Goal: Task Accomplishment & Management: Manage account settings

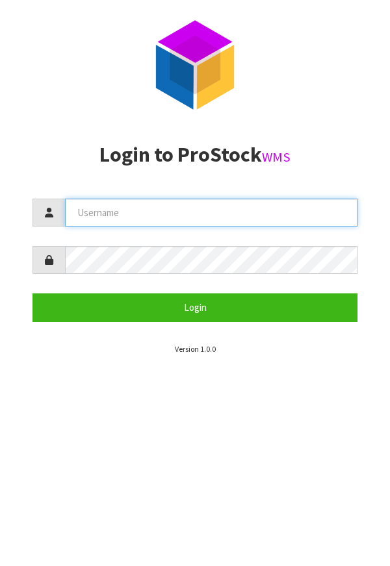
click at [245, 212] on input "text" at bounding box center [211, 213] width 292 height 28
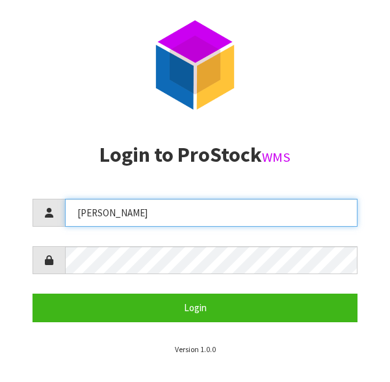
type input "[PERSON_NAME]"
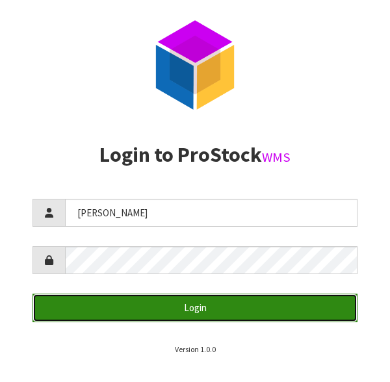
click at [93, 310] on button "Login" at bounding box center [194, 308] width 325 height 28
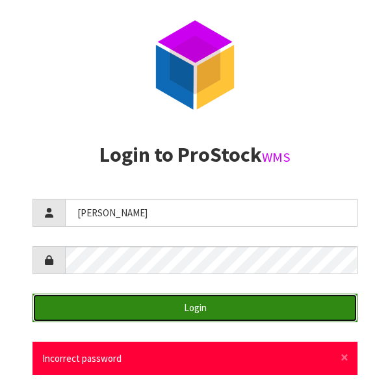
click at [258, 305] on button "Login" at bounding box center [194, 308] width 325 height 28
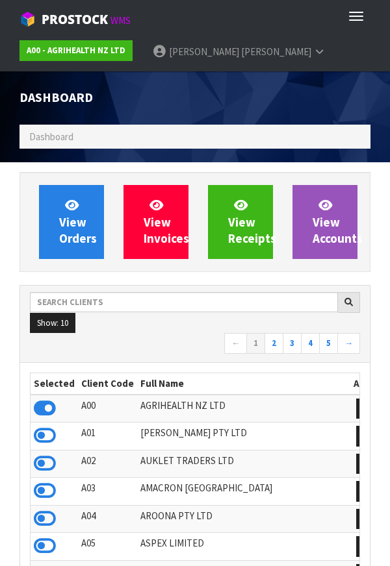
scroll to position [1028, 370]
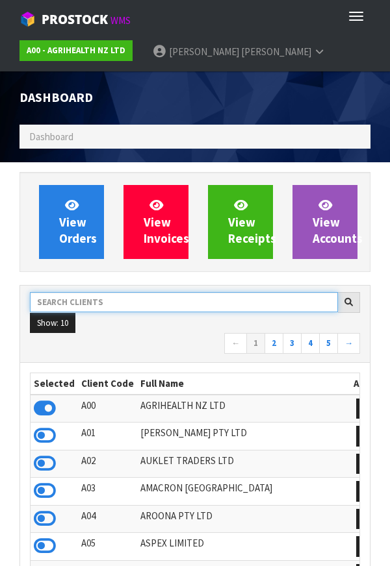
click at [234, 298] on input "text" at bounding box center [184, 302] width 308 height 20
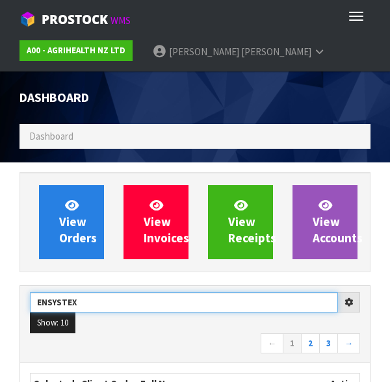
type input "ENSYSTEX"
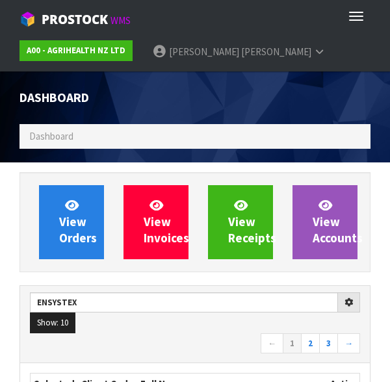
click at [209, 356] on div "ENSYSTEX Show: 10 5 10 25 50 ← 1 2 3 →" at bounding box center [194, 324] width 349 height 77
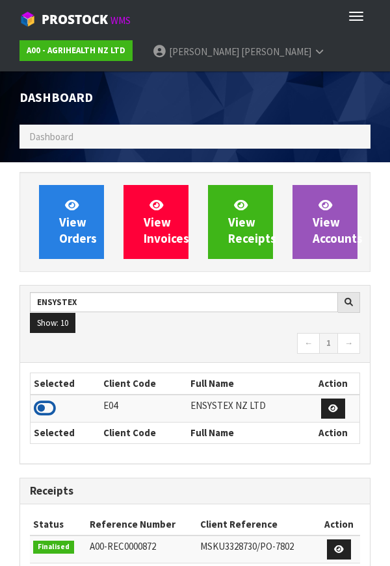
click at [53, 409] on icon at bounding box center [45, 408] width 22 height 19
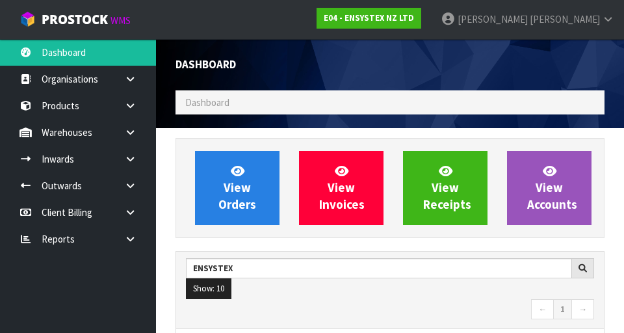
scroll to position [1087, 448]
click at [124, 110] on link at bounding box center [135, 105] width 42 height 27
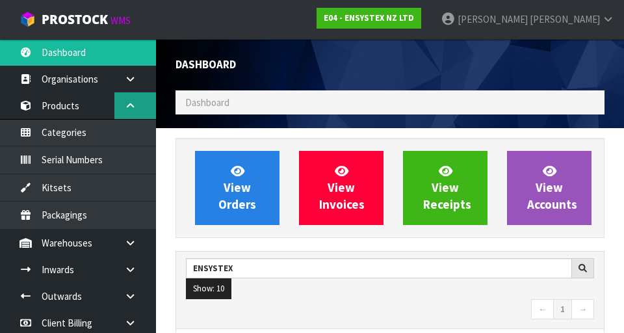
click at [129, 105] on icon at bounding box center [130, 106] width 12 height 10
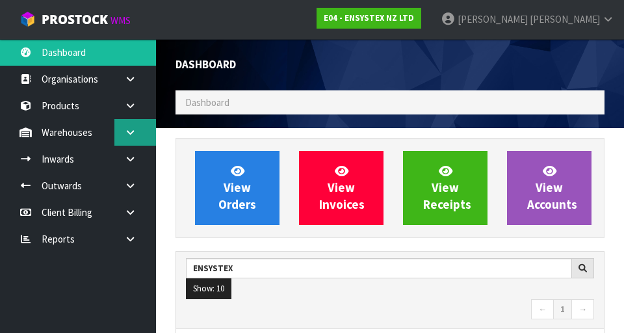
click at [127, 127] on link at bounding box center [135, 132] width 42 height 27
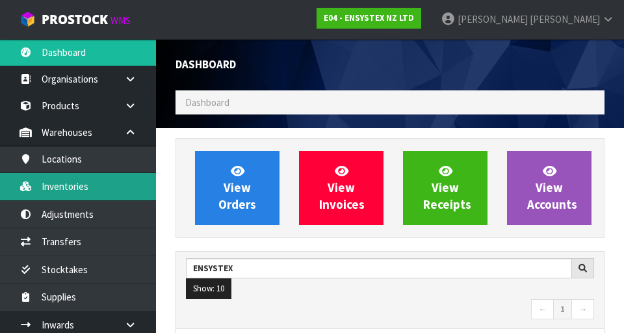
click at [78, 184] on link "Inventories" at bounding box center [78, 186] width 156 height 27
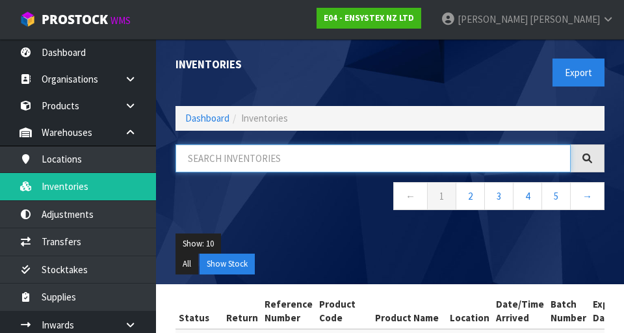
click at [389, 164] on input "text" at bounding box center [372, 158] width 395 height 28
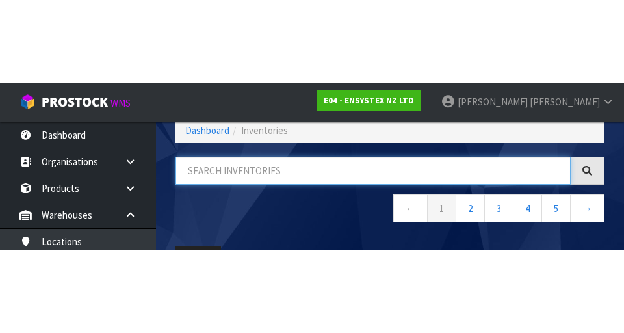
scroll to position [74, 0]
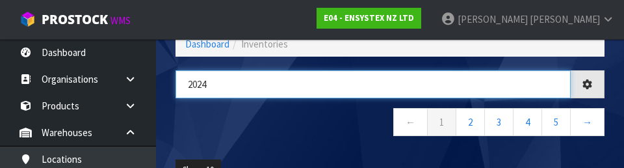
type input "2024"
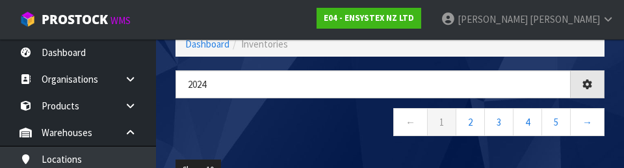
click at [221, 124] on nav "← 1 2 3 4 5 →" at bounding box center [389, 124] width 429 height 32
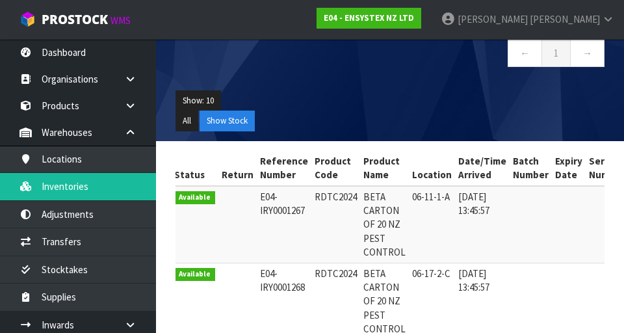
scroll to position [0, 0]
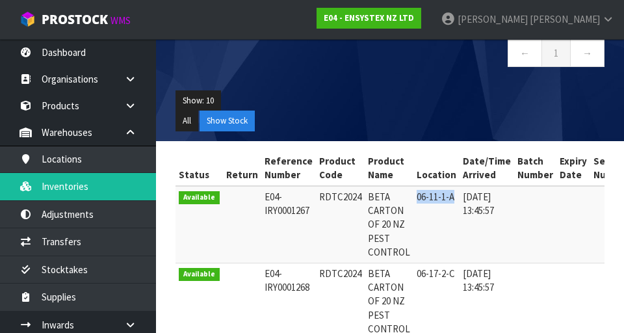
copy td "06-11-1-A"
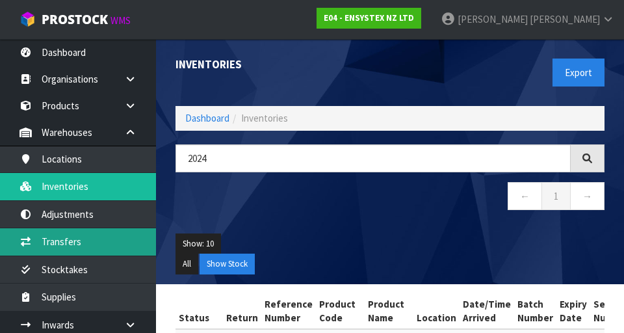
click at [81, 246] on link "Transfers" at bounding box center [78, 241] width 156 height 27
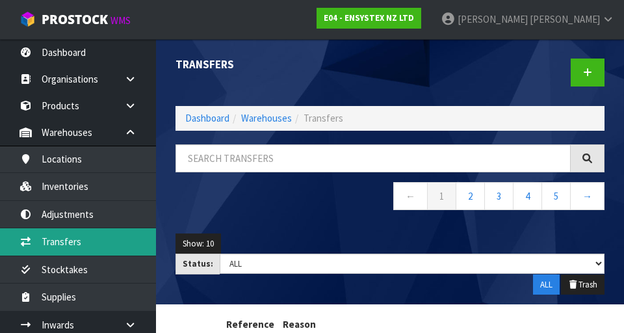
scroll to position [1, 0]
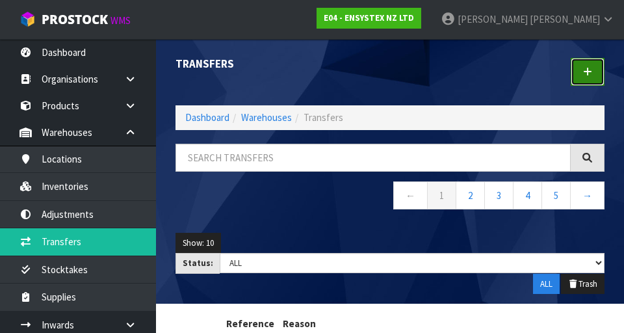
click at [389, 82] on link at bounding box center [587, 72] width 34 height 28
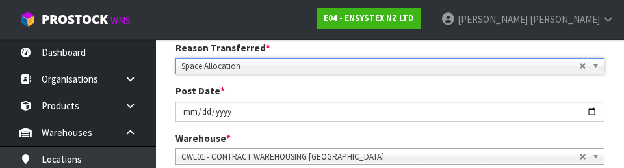
scroll to position [194, 0]
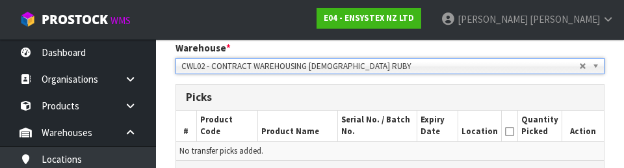
click at [389, 92] on h3 "Picks" at bounding box center [390, 97] width 408 height 12
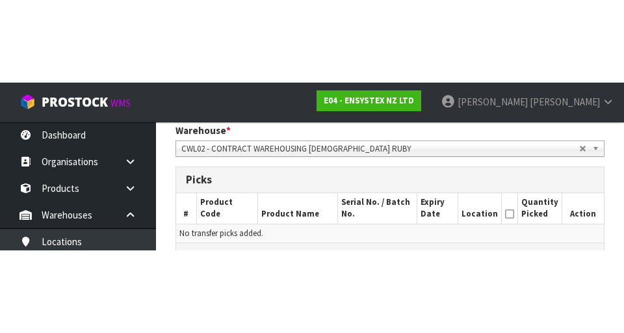
scroll to position [275, 0]
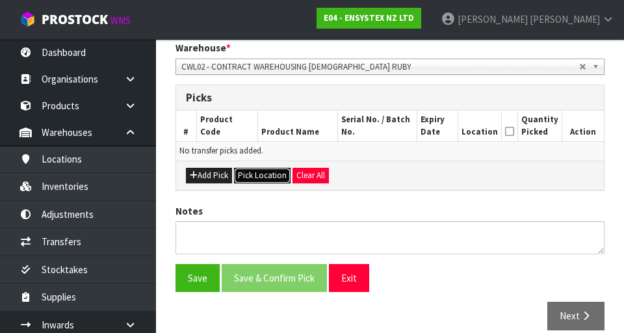
click at [260, 179] on button "Pick Location" at bounding box center [262, 176] width 57 height 16
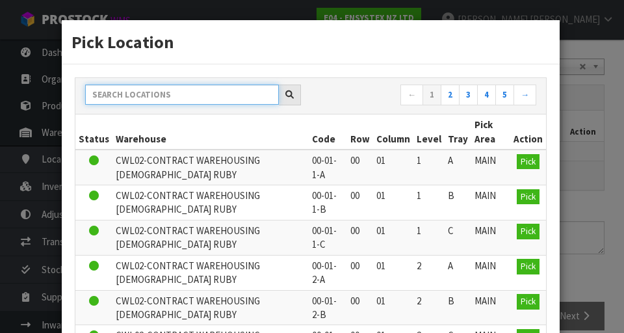
click at [118, 97] on input "text" at bounding box center [182, 94] width 194 height 20
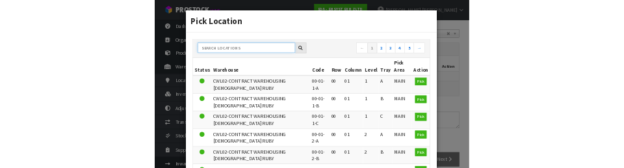
scroll to position [270, 0]
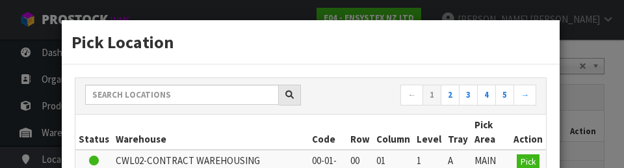
click at [389, 98] on div "Pick Location ← 1 2 3 4 5 → Status Warehouse Code Row Column Level Tray Pick Ar…" at bounding box center [312, 84] width 624 height 168
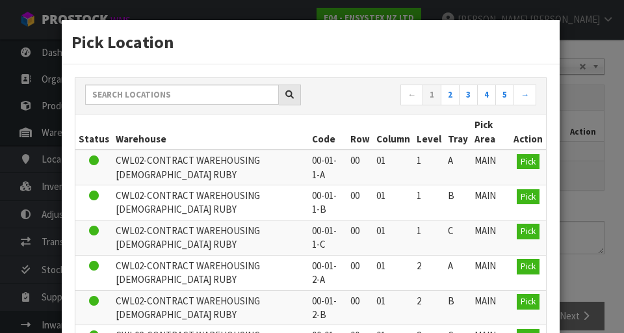
scroll to position [0, 0]
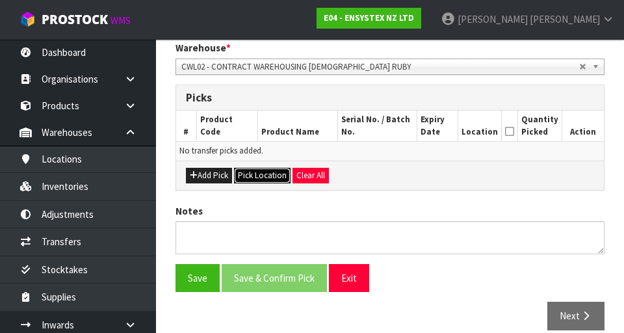
click at [257, 182] on button "Pick Location" at bounding box center [262, 176] width 57 height 16
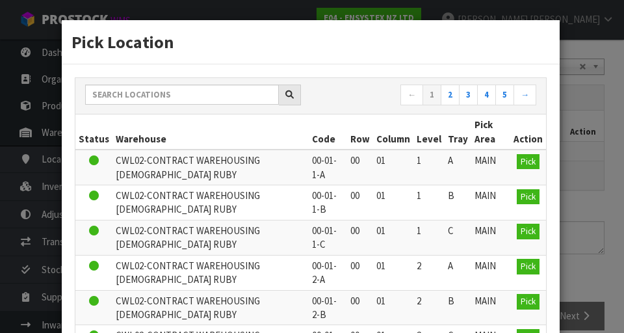
click at [128, 127] on th "Warehouse" at bounding box center [210, 131] width 196 height 35
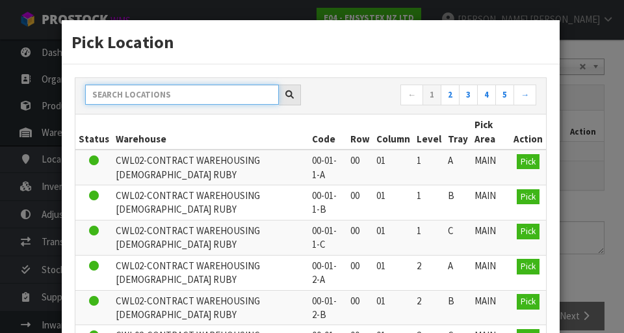
click at [122, 93] on input "text" at bounding box center [182, 94] width 194 height 20
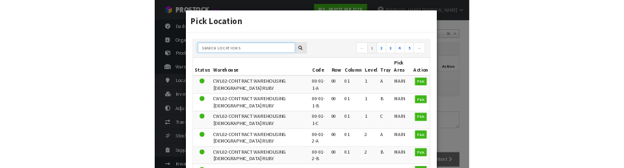
scroll to position [270, 0]
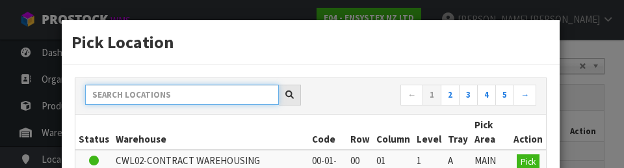
paste input "06-11-1-A"
type input "06-11-1-A"
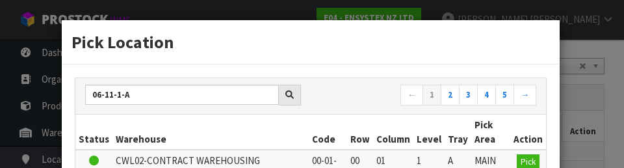
click at [389, 59] on div "Pick Location" at bounding box center [311, 42] width 498 height 44
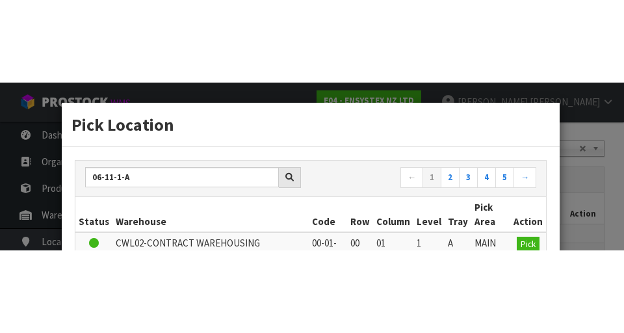
scroll to position [275, 0]
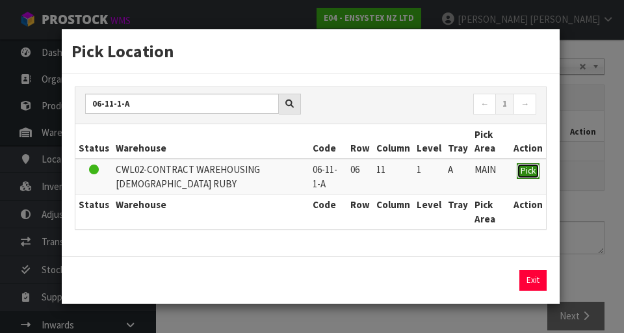
click at [389, 164] on button "Pick" at bounding box center [527, 171] width 23 height 16
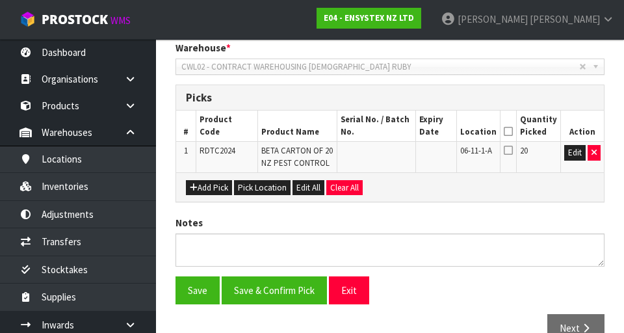
click at [389, 131] on icon at bounding box center [507, 131] width 9 height 1
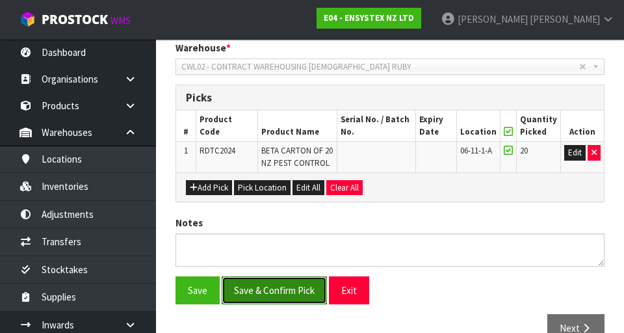
click at [272, 288] on button "Save & Confirm Pick" at bounding box center [274, 290] width 105 height 28
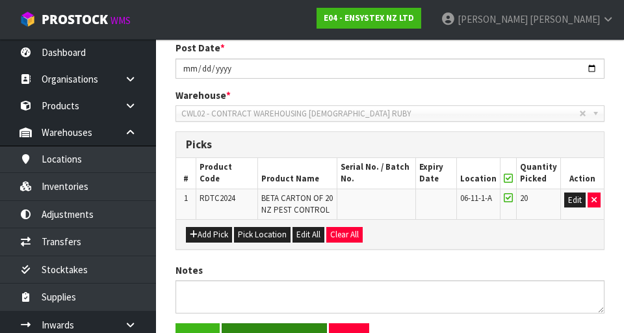
scroll to position [0, 0]
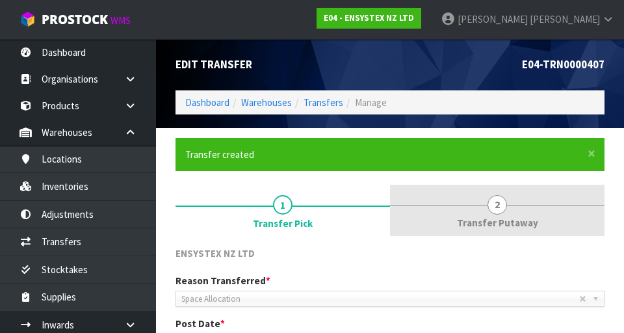
click at [389, 209] on span "2" at bounding box center [496, 204] width 19 height 19
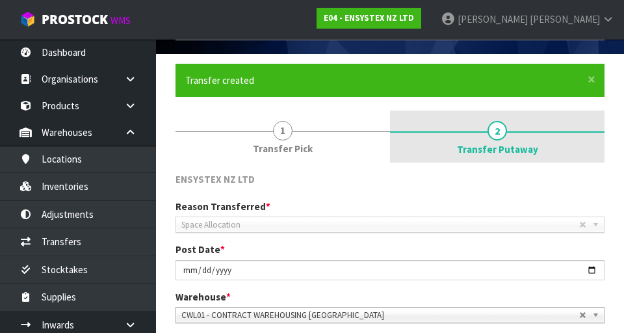
scroll to position [173, 0]
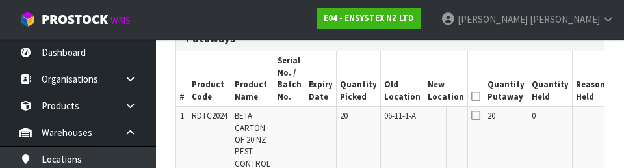
click at [389, 124] on button "Edit" at bounding box center [622, 118] width 21 height 16
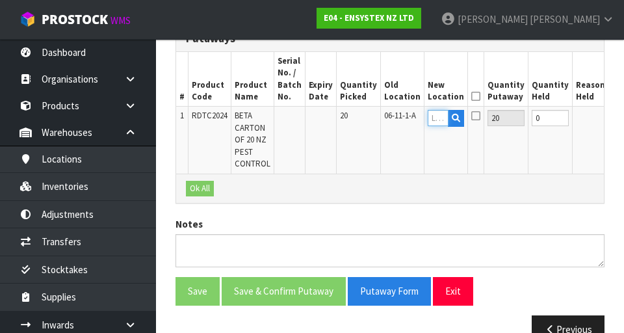
click at [389, 115] on input "text" at bounding box center [437, 118] width 21 height 16
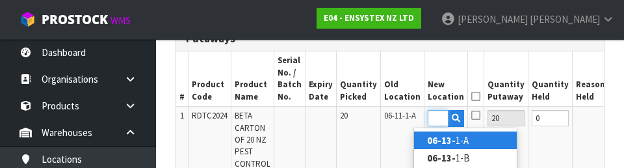
scroll to position [0, 18]
click at [389, 140] on link "06-13-5 -A" at bounding box center [465, 140] width 103 height 18
type input "06-13-5-A"
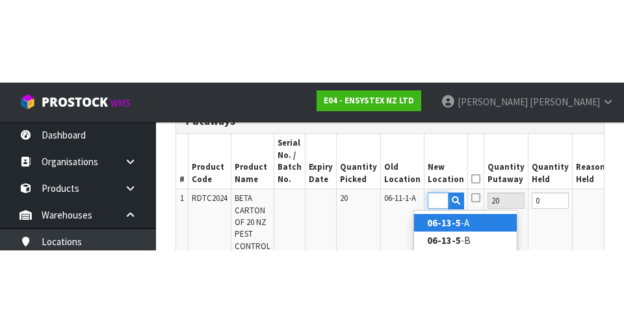
scroll to position [0, 0]
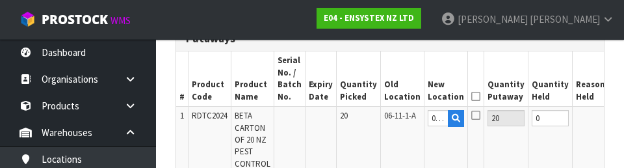
click at [389, 116] on button "OK" at bounding box center [621, 118] width 18 height 16
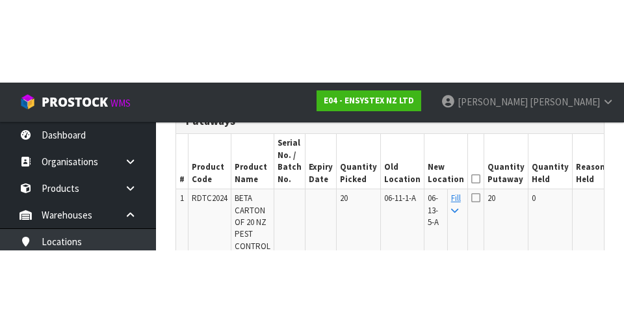
scroll to position [381, 0]
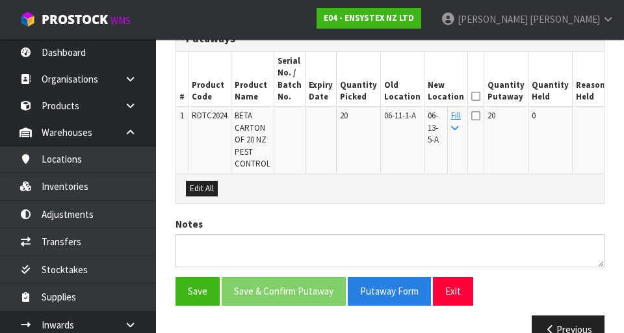
click at [389, 96] on icon at bounding box center [475, 96] width 9 height 1
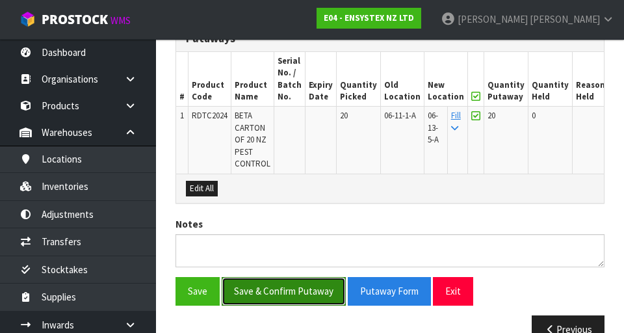
click at [269, 290] on button "Save & Confirm Putaway" at bounding box center [284, 291] width 124 height 28
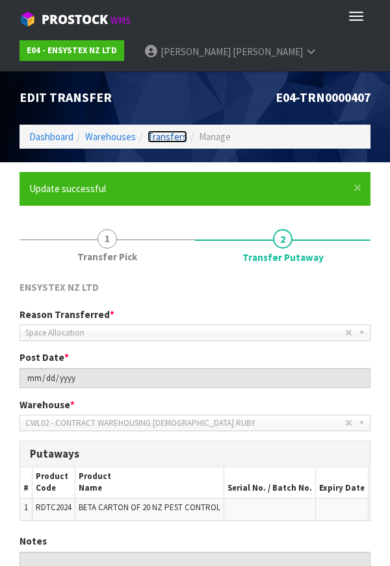
click at [170, 142] on link "Transfers" at bounding box center [167, 137] width 40 height 12
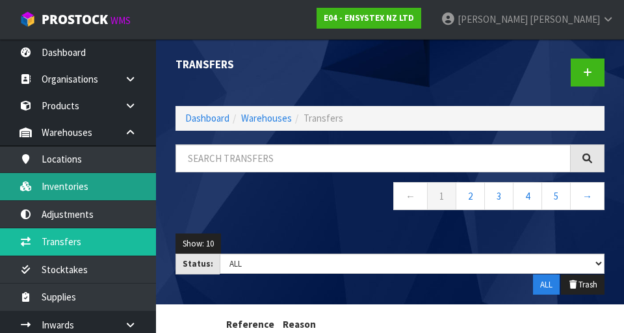
click at [81, 183] on link "Inventories" at bounding box center [78, 186] width 156 height 27
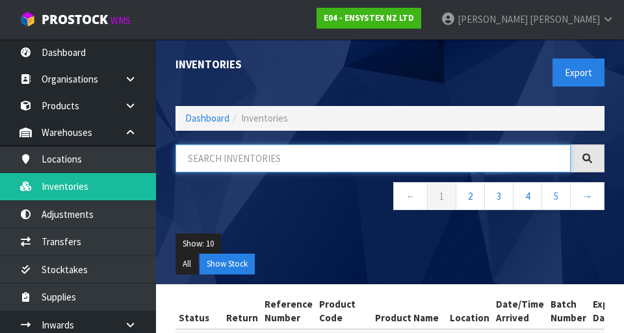
click at [234, 154] on input "text" at bounding box center [372, 158] width 395 height 28
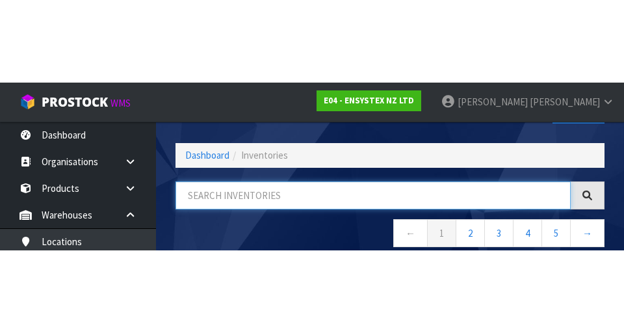
scroll to position [74, 0]
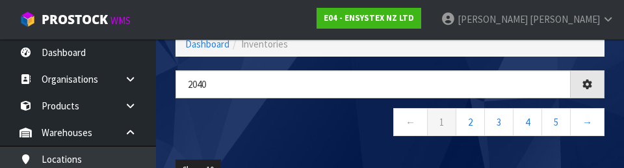
click at [223, 113] on nav "← 1 2 3 4 5 →" at bounding box center [389, 124] width 429 height 32
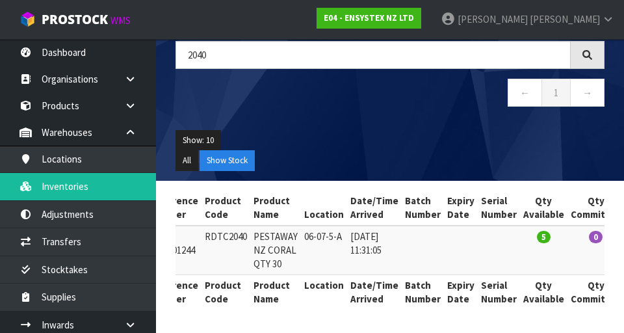
scroll to position [0, 0]
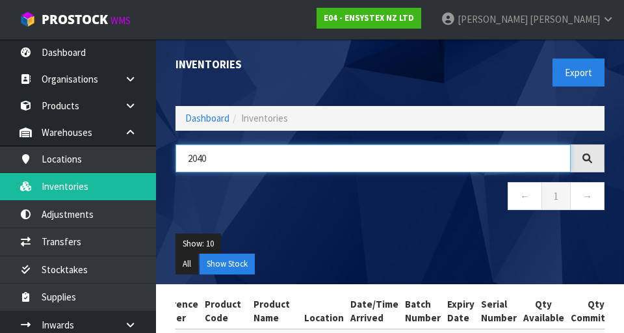
click at [389, 153] on input "2040" at bounding box center [372, 158] width 395 height 28
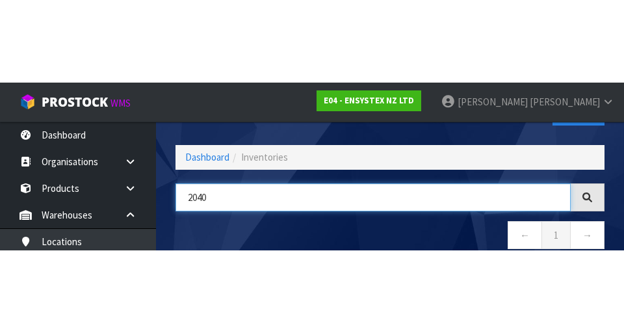
scroll to position [74, 0]
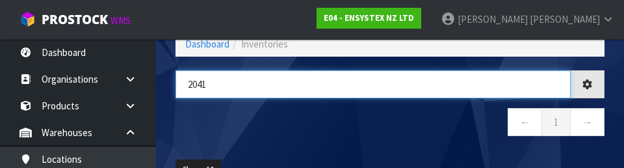
type input "2041"
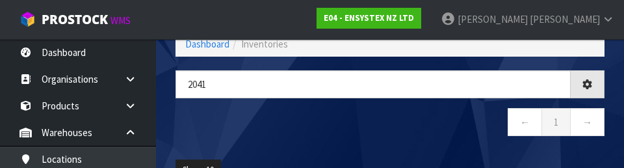
click at [389, 136] on nav "← 1 →" at bounding box center [389, 124] width 429 height 32
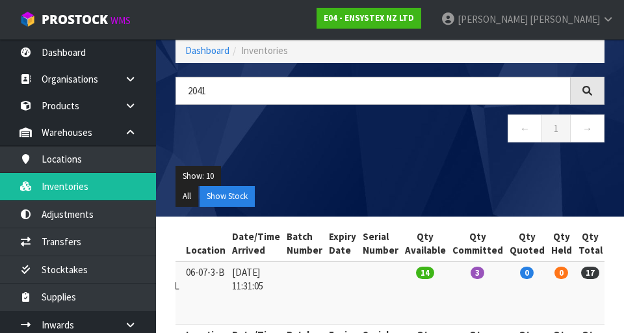
scroll to position [68, 0]
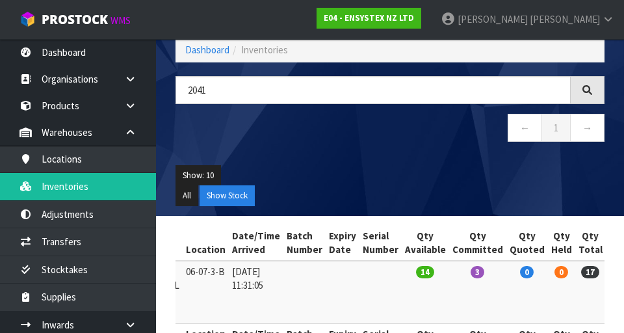
click at [389, 277] on link at bounding box center [623, 274] width 24 height 21
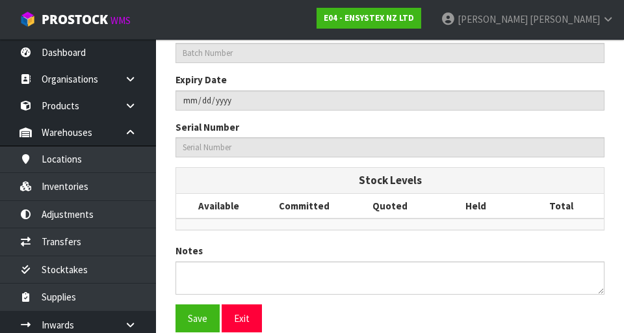
type input "RDTC2041"
type input "NZ PEST CONTROL CORAL QTY 30"
type input "06-07-3-B"
type input "E04-IRY0001243"
type input "E04-REC0000174"
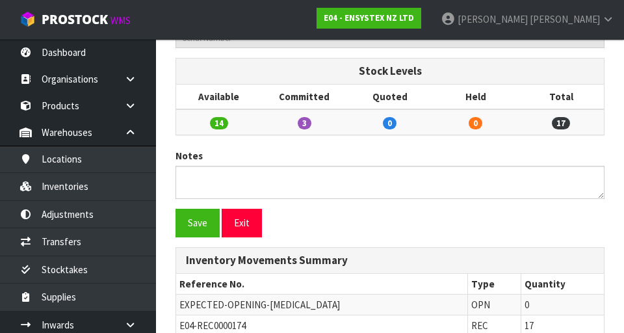
scroll to position [614, 0]
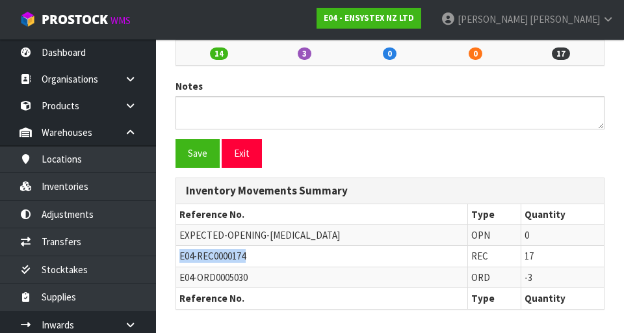
copy span "E04-REC0000174"
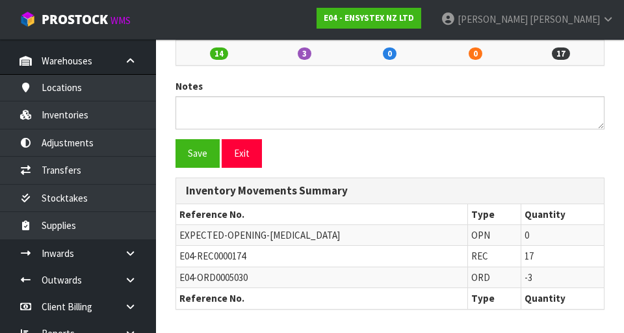
scroll to position [110, 0]
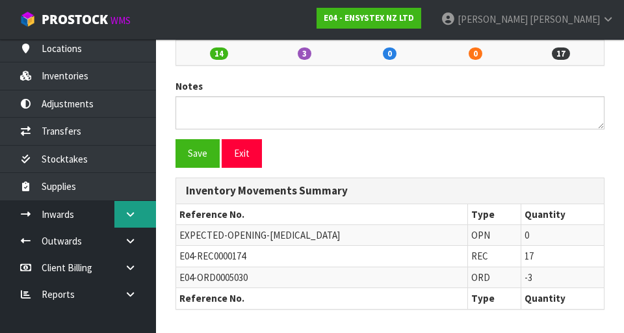
click at [137, 218] on link at bounding box center [135, 214] width 42 height 27
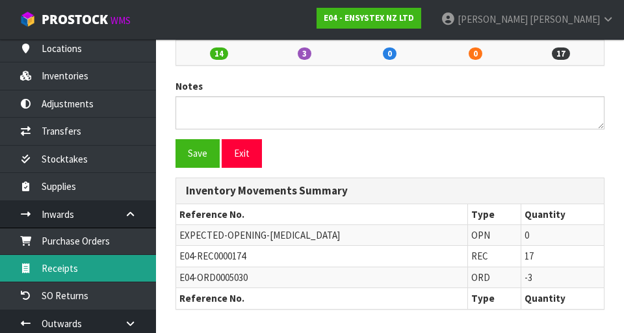
click at [73, 268] on link "Receipts" at bounding box center [78, 268] width 156 height 27
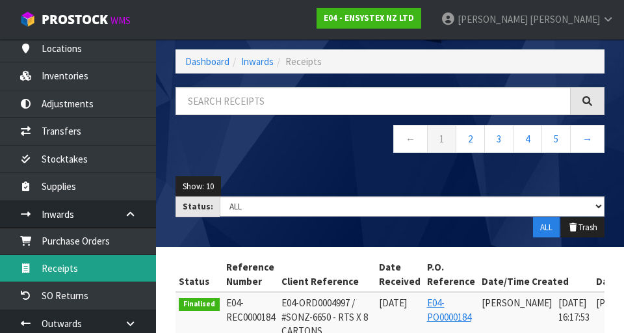
scroll to position [40, 0]
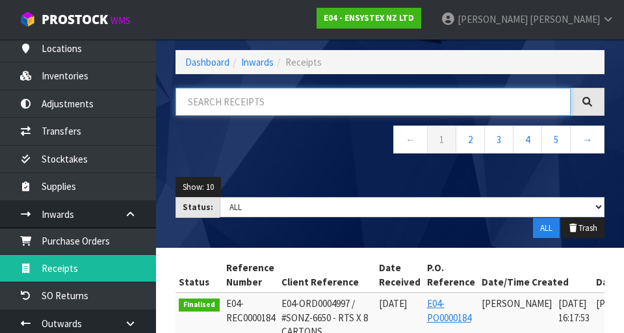
click at [235, 101] on input "text" at bounding box center [372, 102] width 395 height 28
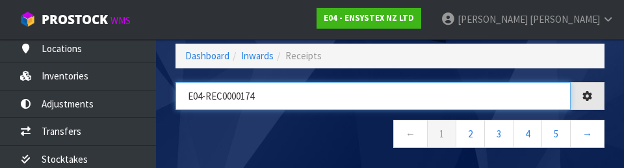
type input "E04-REC0000174"
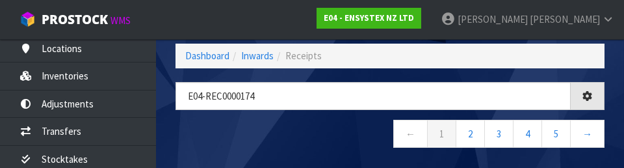
click at [234, 125] on nav "← 1 2 3 4 5 →" at bounding box center [389, 136] width 429 height 32
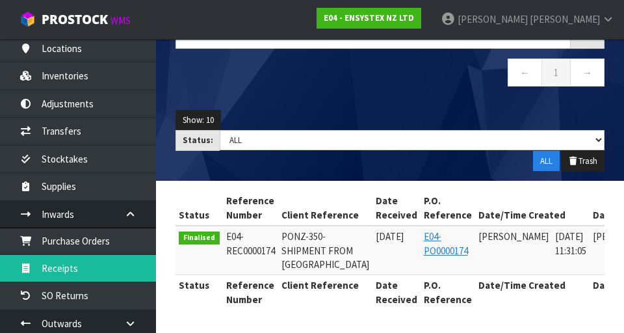
scroll to position [0, 53]
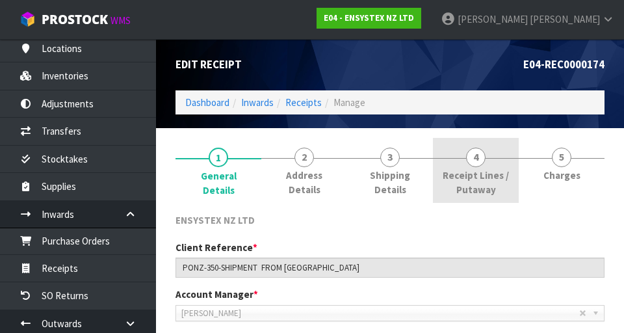
click at [389, 166] on link "4 Receipt Lines / Putaway" at bounding box center [476, 170] width 86 height 65
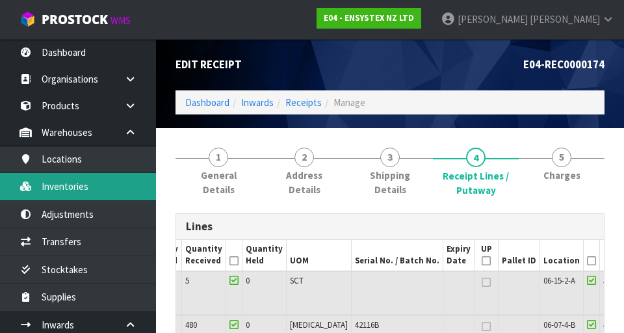
click at [72, 179] on link "Inventories" at bounding box center [78, 186] width 156 height 27
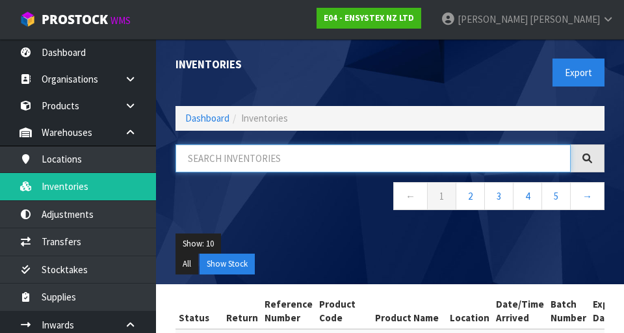
click at [389, 163] on input "text" at bounding box center [372, 158] width 395 height 28
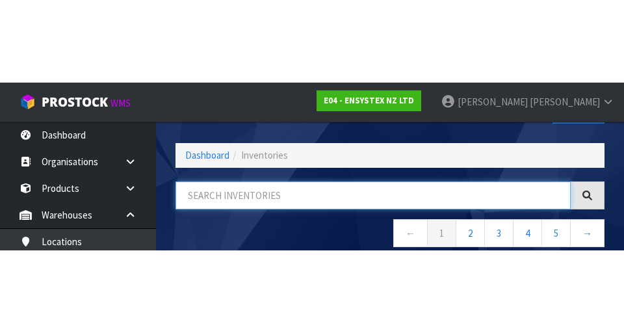
scroll to position [74, 0]
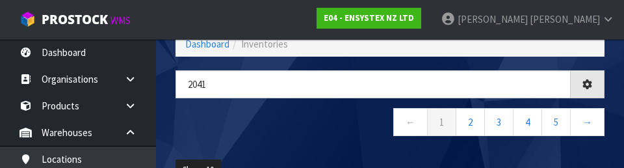
click at [226, 132] on nav "← 1 2 3 4 5 →" at bounding box center [389, 124] width 429 height 32
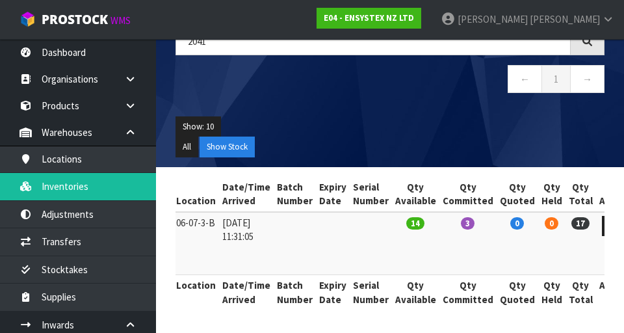
scroll to position [0, 0]
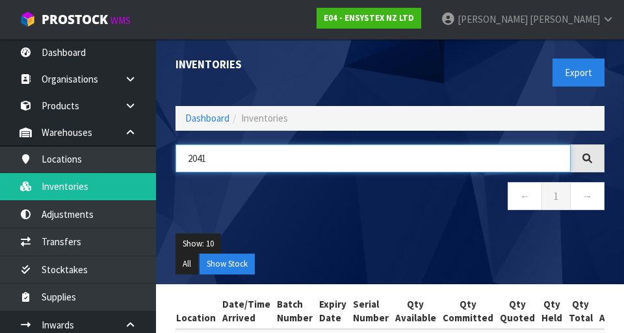
click at [389, 153] on input "2041" at bounding box center [372, 158] width 395 height 28
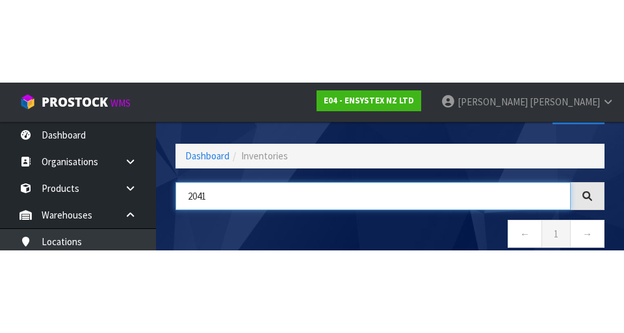
scroll to position [74, 0]
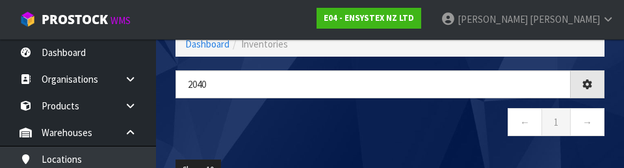
click at [389, 123] on nav "← 1 →" at bounding box center [389, 124] width 429 height 32
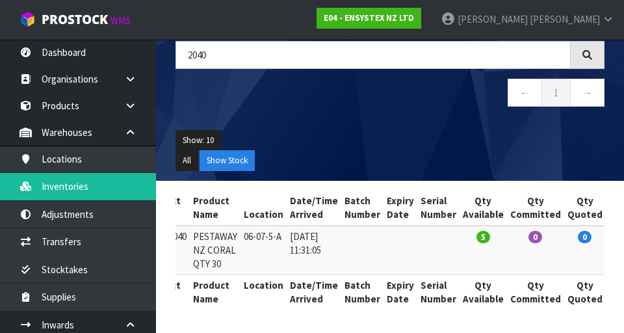
scroll to position [0, 243]
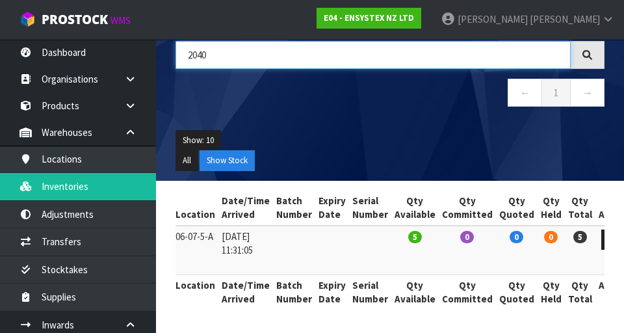
click at [389, 60] on input "2040" at bounding box center [372, 55] width 395 height 28
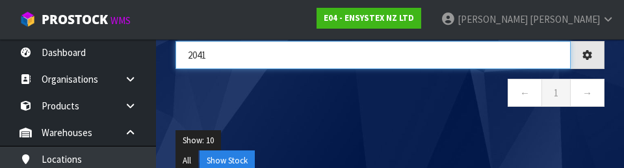
type input "2041"
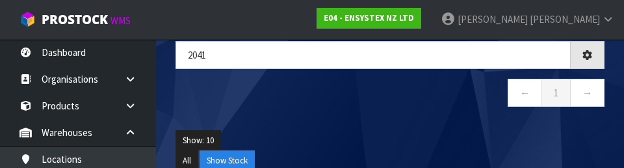
click at [389, 140] on ul "Show: 10 5 10 25 50" at bounding box center [389, 140] width 429 height 21
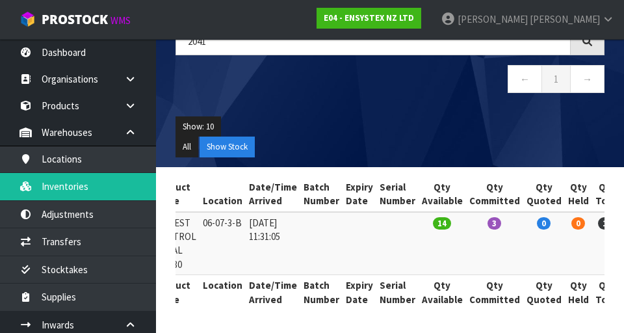
scroll to position [0, 240]
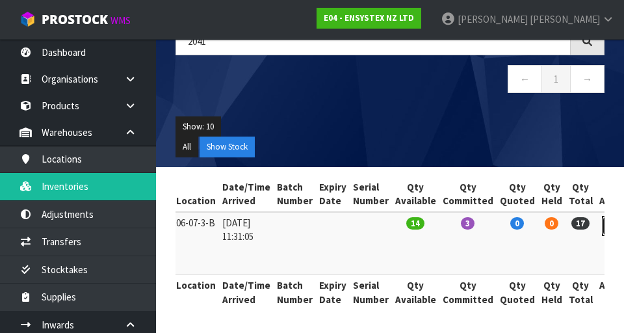
click at [389, 231] on link at bounding box center [614, 226] width 24 height 21
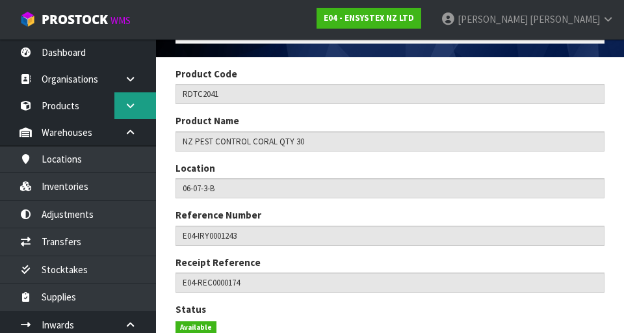
click at [128, 105] on icon at bounding box center [130, 106] width 12 height 10
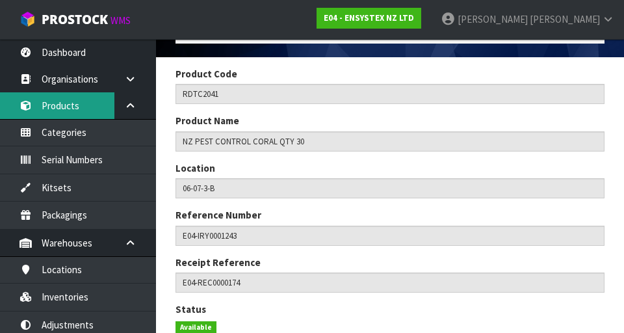
click at [60, 102] on link "Products" at bounding box center [78, 105] width 156 height 27
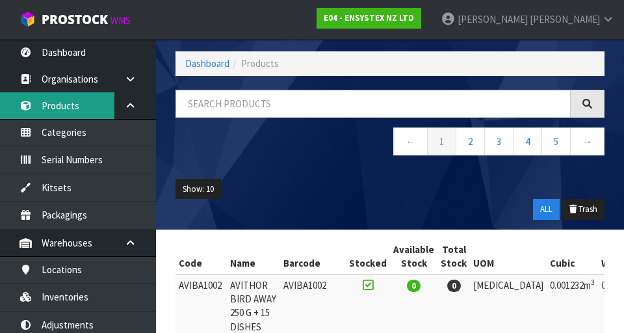
scroll to position [71, 0]
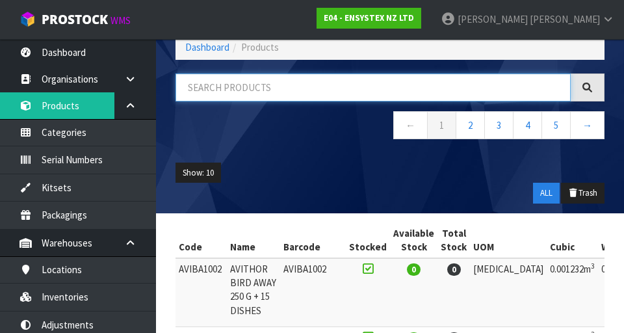
click at [210, 83] on input "text" at bounding box center [372, 87] width 395 height 28
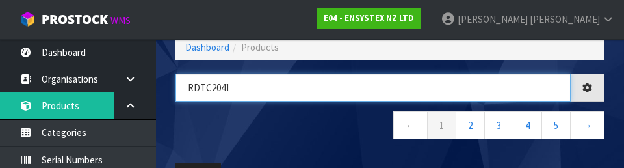
type input "RDTC2041"
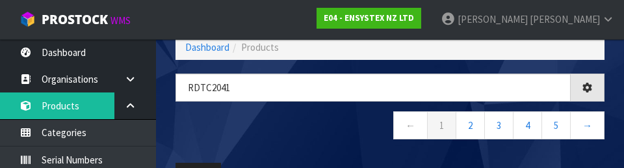
click at [233, 120] on nav "← 1 2 3 4 5 →" at bounding box center [389, 127] width 429 height 32
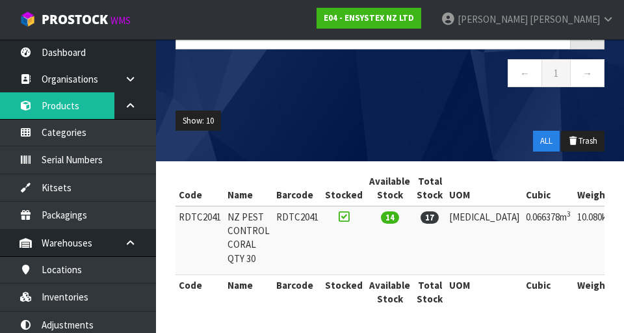
scroll to position [0, 93]
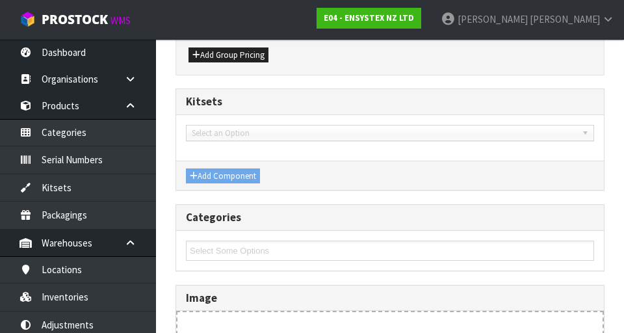
type input "RDTC2041"
type input "NZ PEST CONTROL CORAL QTY 30"
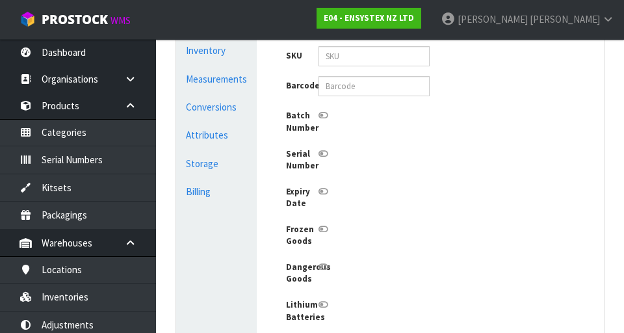
scroll to position [422, 0]
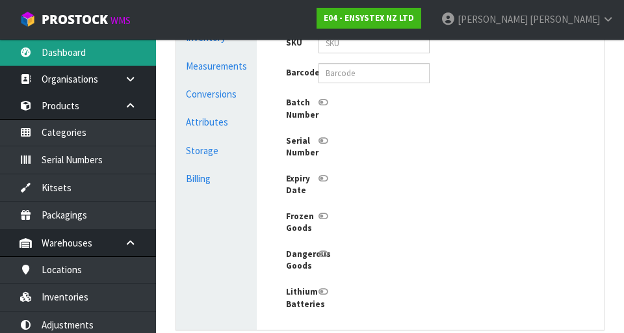
click at [71, 45] on link "Dashboard" at bounding box center [78, 52] width 156 height 27
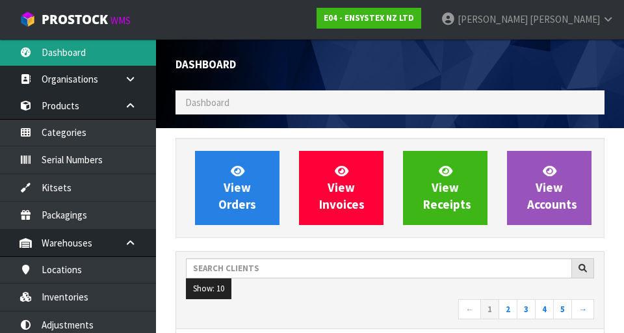
scroll to position [1087, 448]
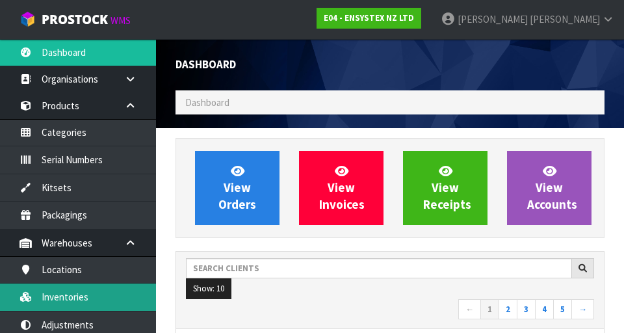
click at [83, 288] on link "Inventories" at bounding box center [78, 296] width 156 height 27
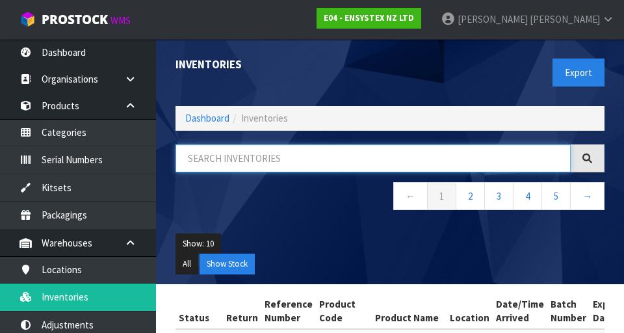
click at [389, 157] on input "text" at bounding box center [372, 158] width 395 height 28
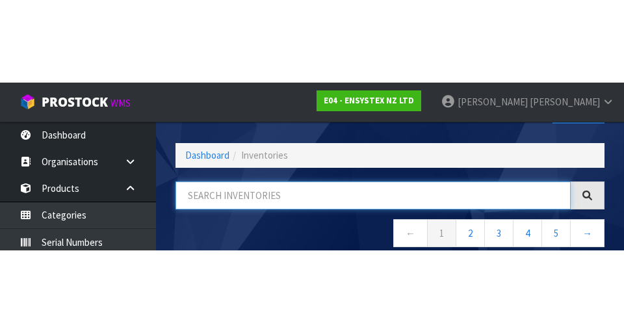
scroll to position [74, 0]
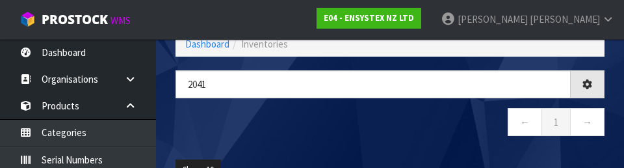
click at [389, 135] on nav "← 1 →" at bounding box center [389, 124] width 429 height 32
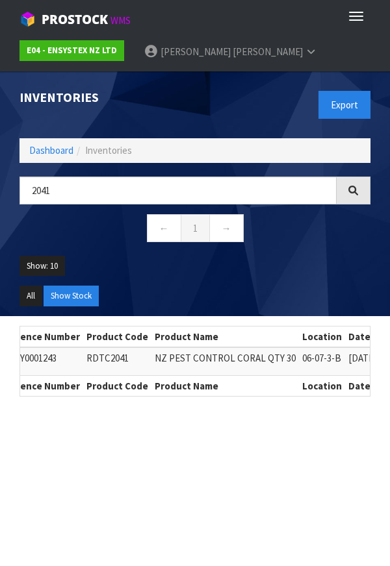
scroll to position [0, 115]
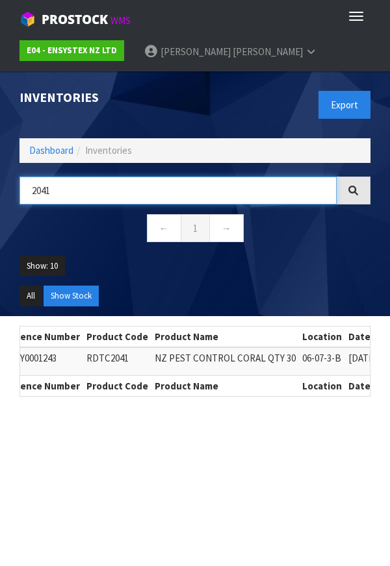
click at [255, 190] on input "2041" at bounding box center [177, 191] width 317 height 28
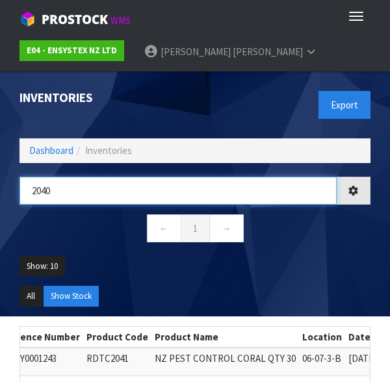
type input "2040"
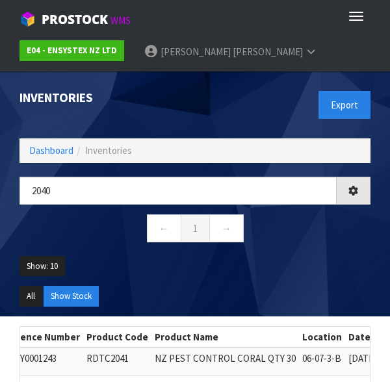
click at [319, 256] on ul "Show: 10 5 10 25 50" at bounding box center [194, 271] width 351 height 31
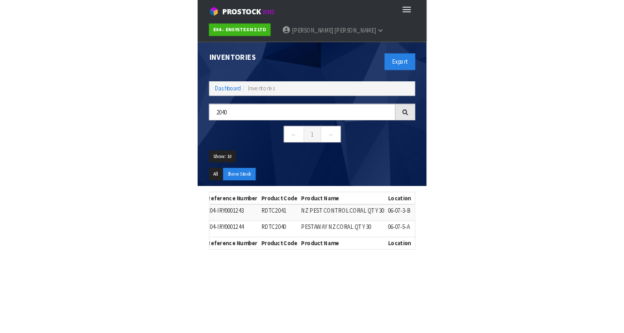
scroll to position [0, 76]
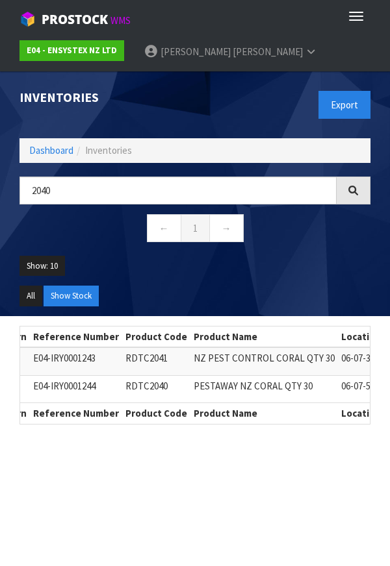
click at [353, 196] on div at bounding box center [353, 191] width 34 height 28
click at [353, 186] on icon at bounding box center [353, 191] width 10 height 10
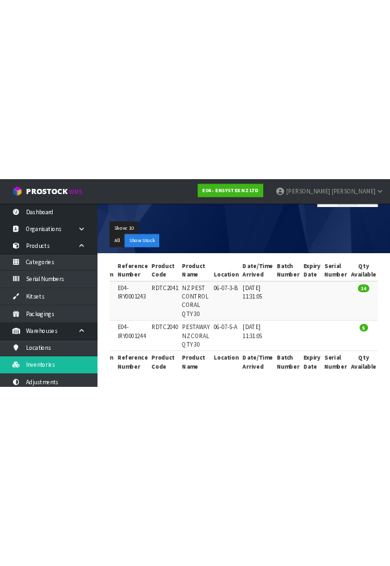
scroll to position [0, 0]
